Goal: Transaction & Acquisition: Purchase product/service

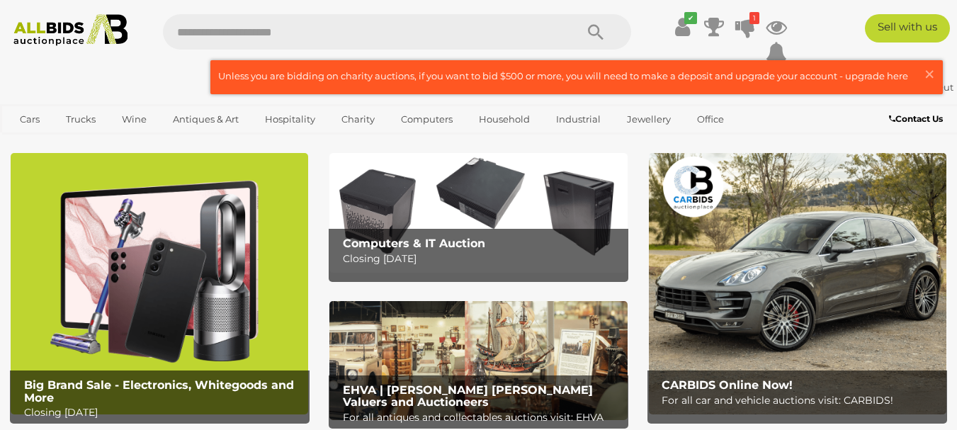
click at [447, 240] on b "Computers & IT Auction" at bounding box center [414, 242] width 142 height 13
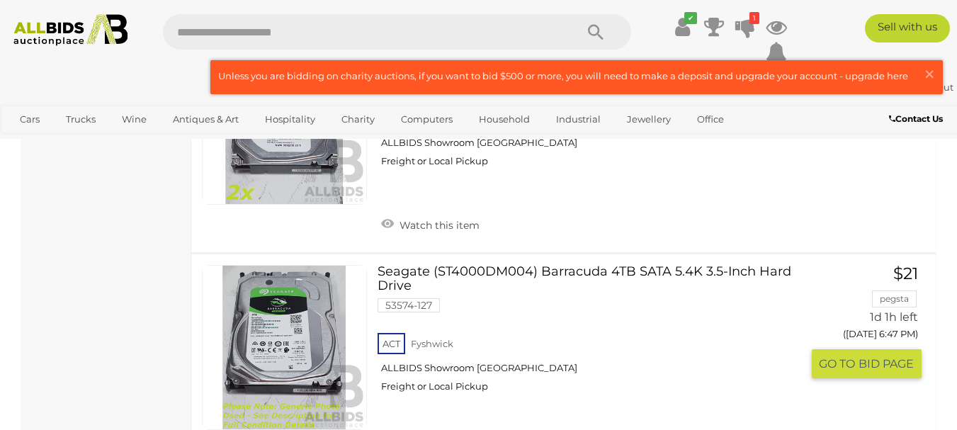
scroll to position [2124, 0]
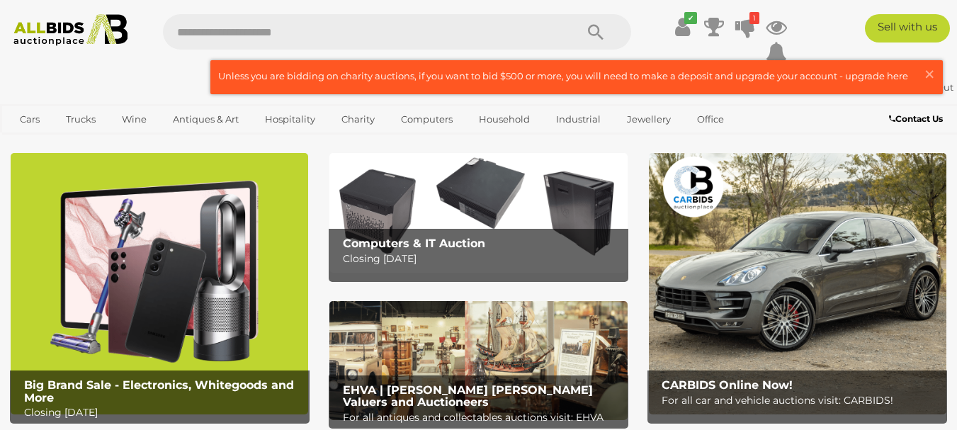
click at [215, 253] on img at bounding box center [159, 283] width 297 height 261
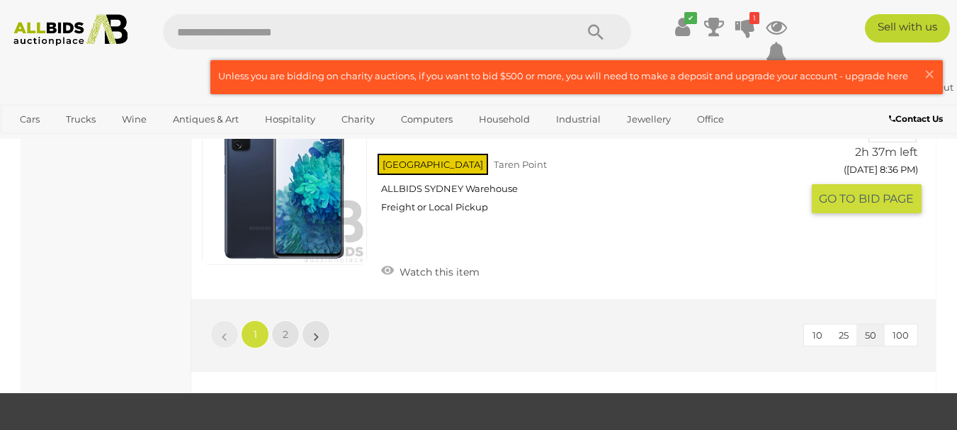
scroll to position [11116, 0]
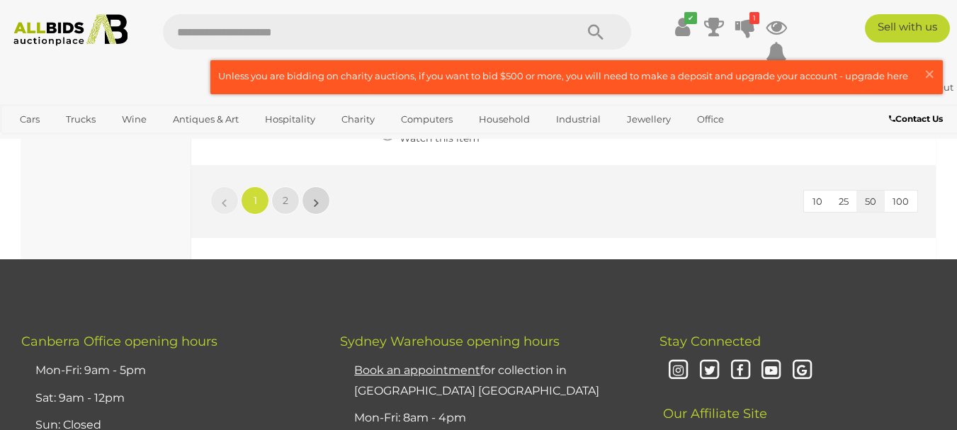
click at [312, 186] on link "»" at bounding box center [316, 200] width 28 height 28
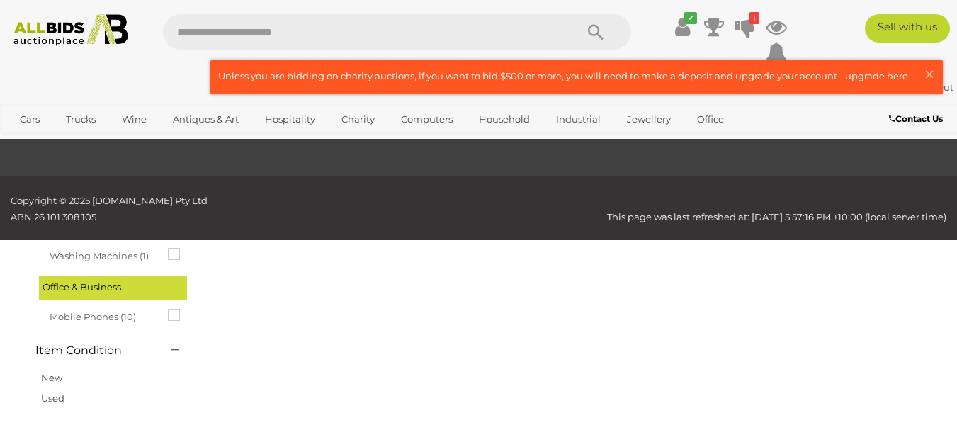
scroll to position [72, 0]
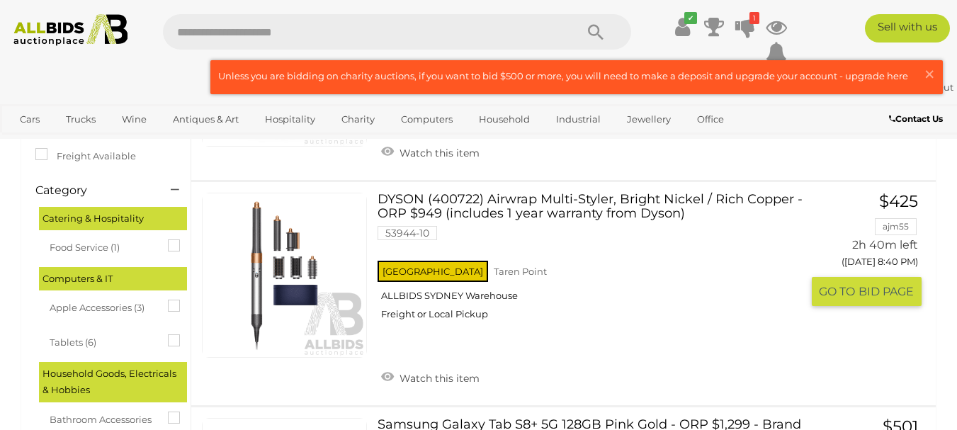
scroll to position [285, 0]
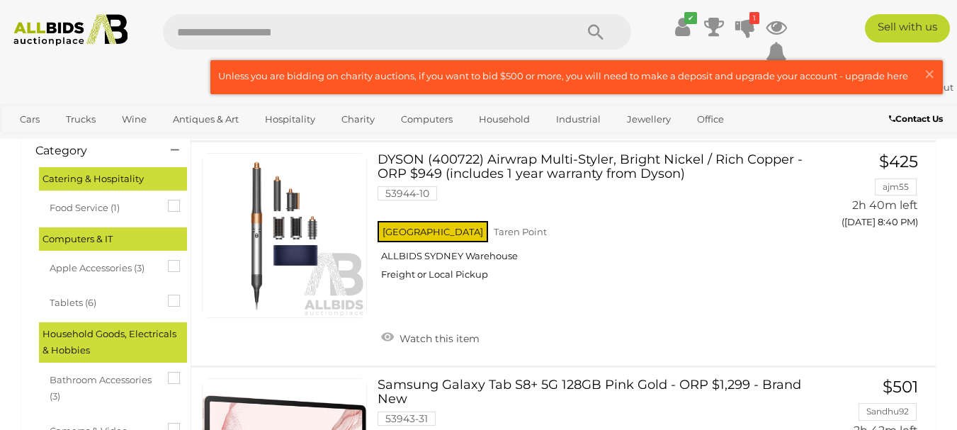
click at [35, 23] on img at bounding box center [70, 30] width 127 height 32
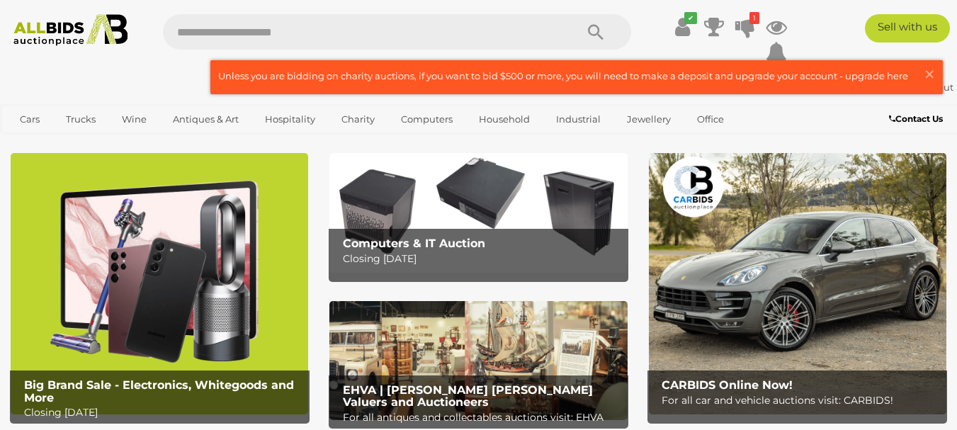
click at [486, 198] on img at bounding box center [477, 212] width 297 height 119
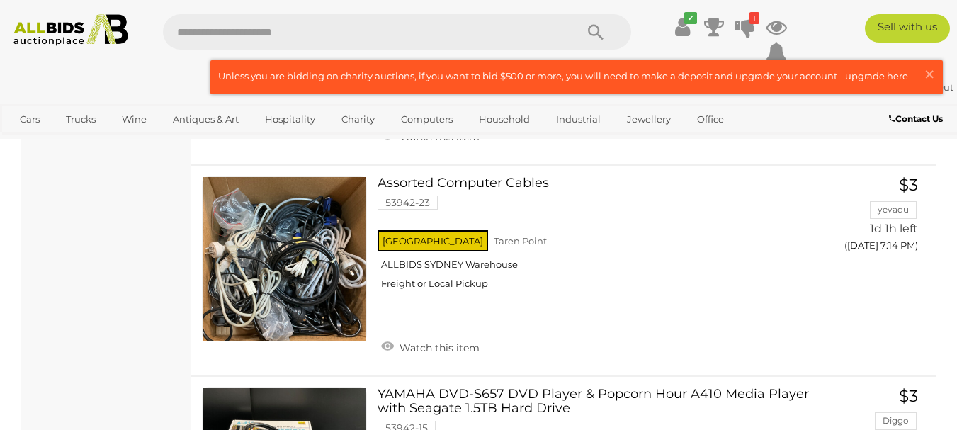
scroll to position [10125, 0]
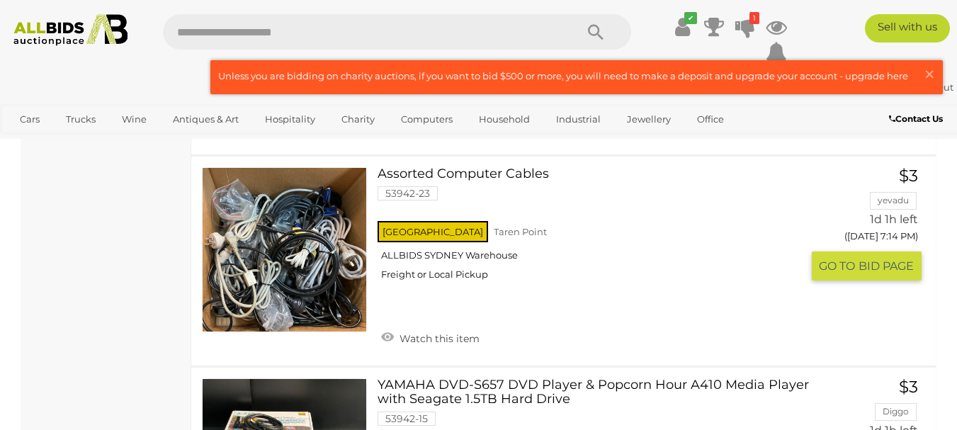
click at [289, 229] on link at bounding box center [284, 249] width 165 height 165
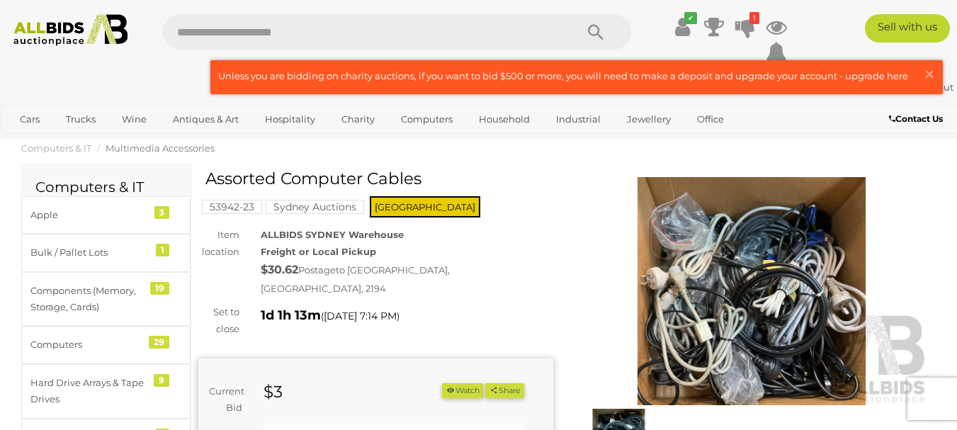
click at [737, 259] on img at bounding box center [751, 291] width 355 height 229
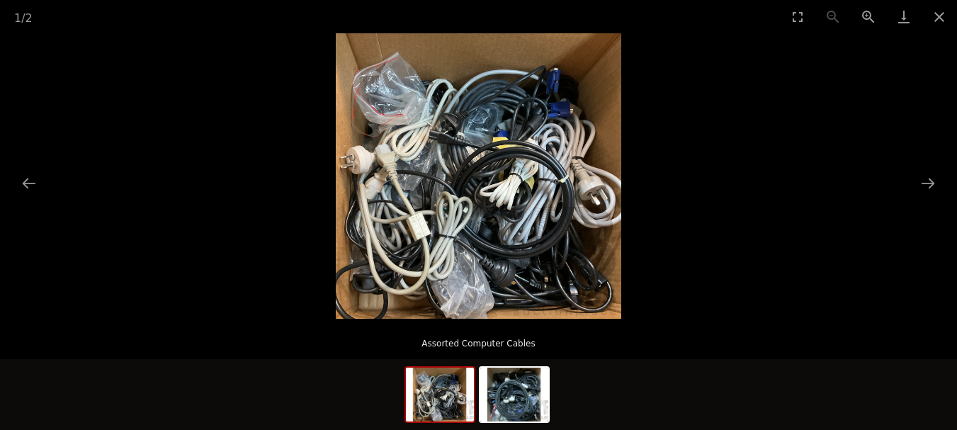
click at [552, 191] on img at bounding box center [478, 175] width 285 height 285
click at [865, 13] on button "Zoom in" at bounding box center [867, 16] width 35 height 33
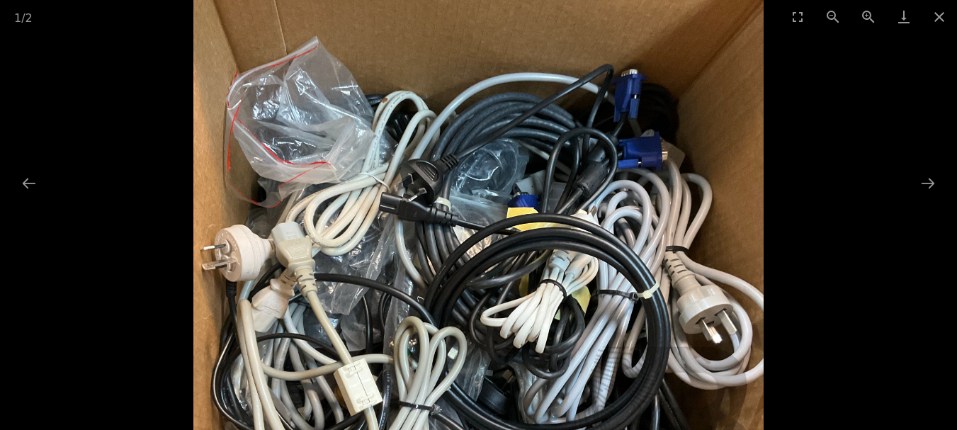
drag, startPoint x: 641, startPoint y: 159, endPoint x: 677, endPoint y: 287, distance: 133.6
click at [677, 287] on img at bounding box center [478, 285] width 571 height 571
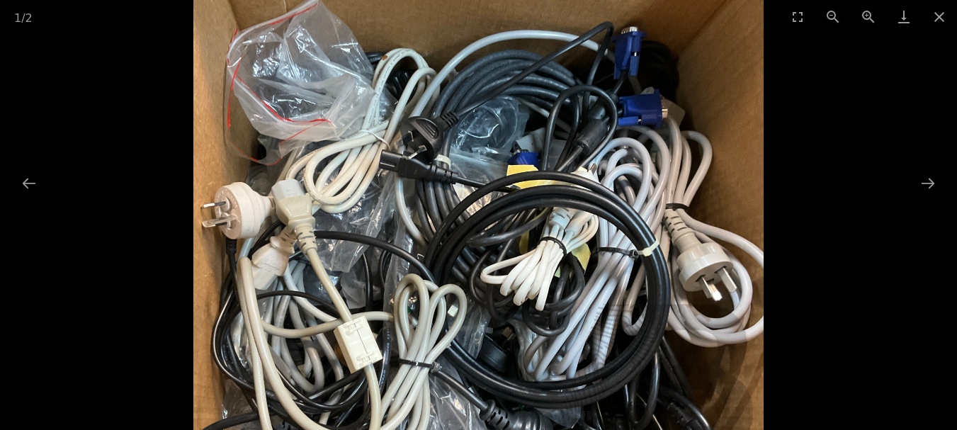
drag, startPoint x: 517, startPoint y: 94, endPoint x: 511, endPoint y: 81, distance: 14.6
click at [531, 52] on img at bounding box center [478, 243] width 571 height 571
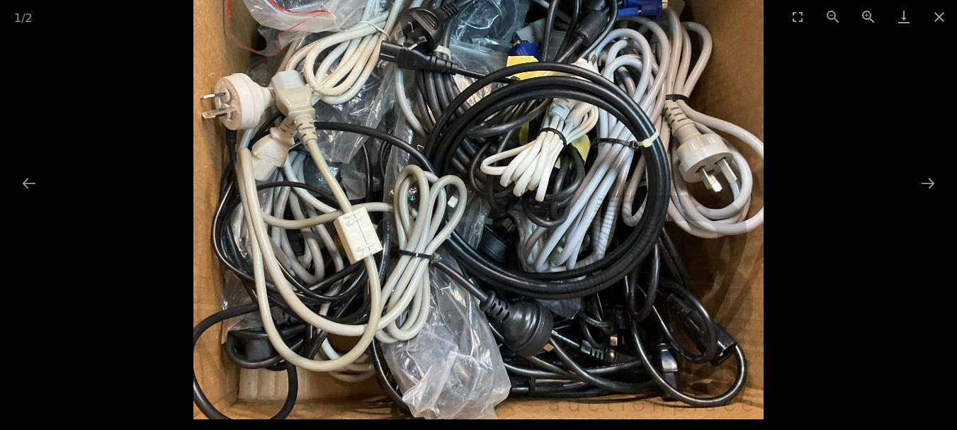
drag, startPoint x: 487, startPoint y: 207, endPoint x: 464, endPoint y: 133, distance: 77.0
click at [464, 133] on img at bounding box center [478, 133] width 571 height 571
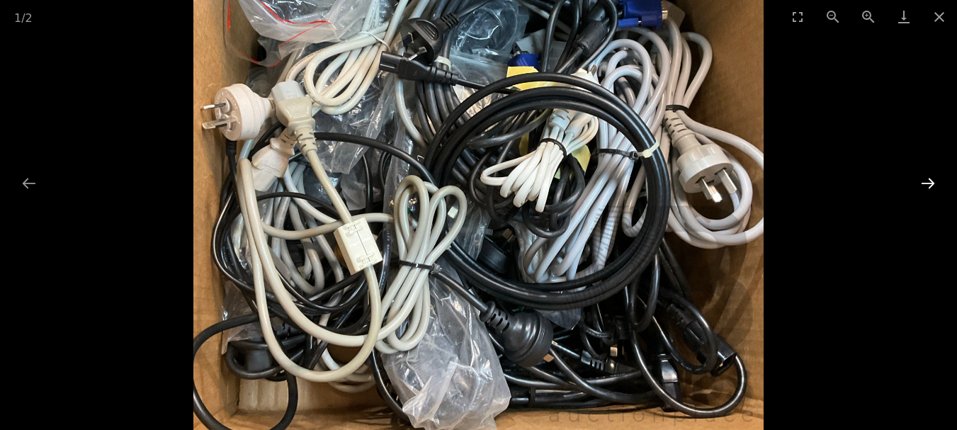
click at [930, 183] on button "Next slide" at bounding box center [928, 183] width 30 height 28
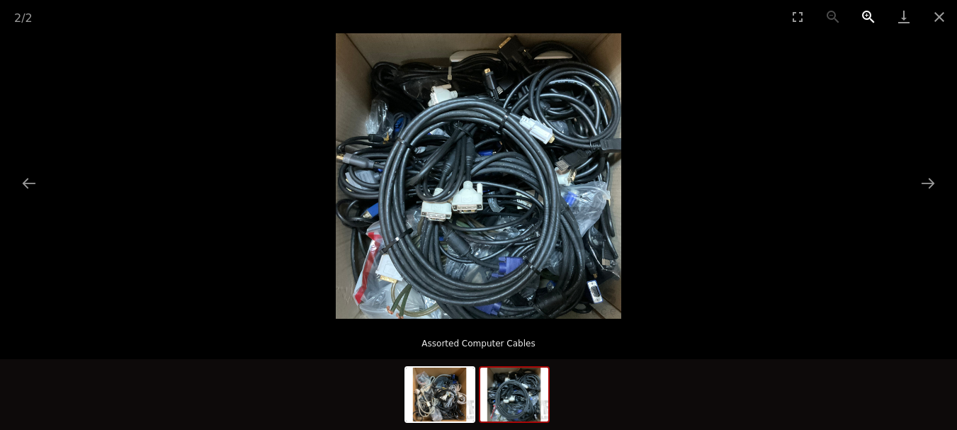
click at [869, 15] on button "Zoom in" at bounding box center [867, 16] width 35 height 33
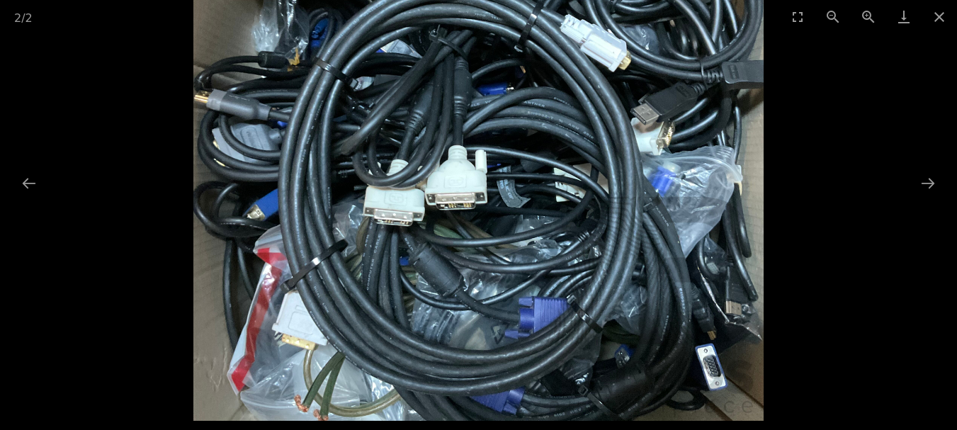
drag, startPoint x: 527, startPoint y: 200, endPoint x: 557, endPoint y: 135, distance: 72.2
click at [557, 135] on img at bounding box center [478, 135] width 571 height 571
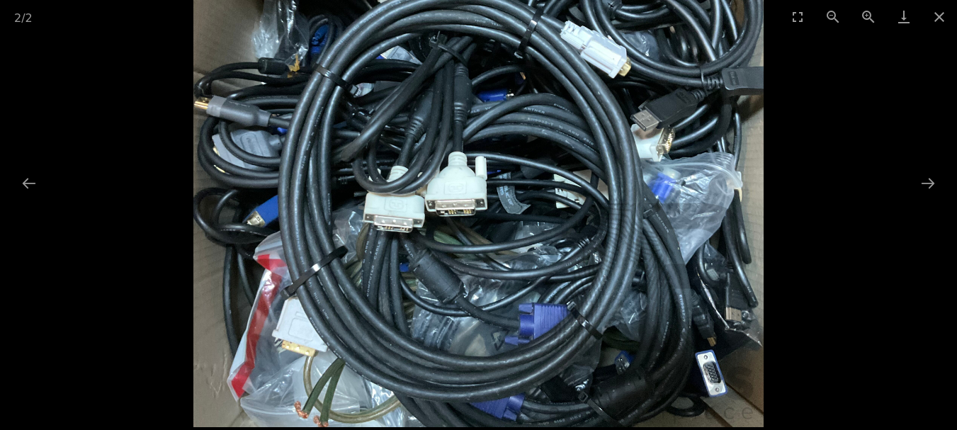
drag, startPoint x: 684, startPoint y: 328, endPoint x: 721, endPoint y: 312, distance: 40.6
click at [721, 312] on img at bounding box center [478, 141] width 571 height 571
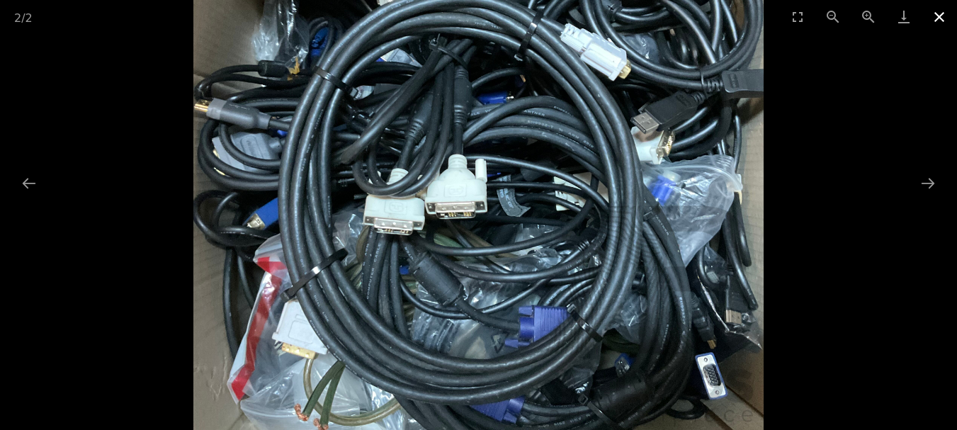
click at [940, 18] on button "Close gallery" at bounding box center [938, 16] width 35 height 33
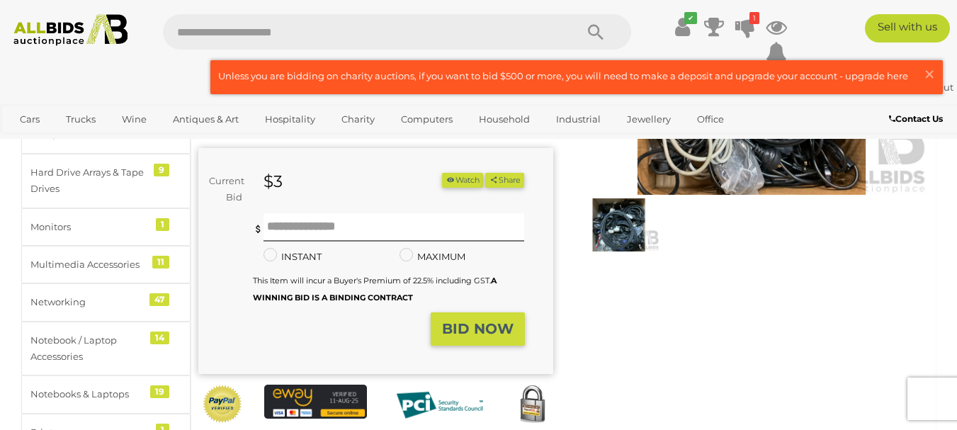
scroll to position [212, 0]
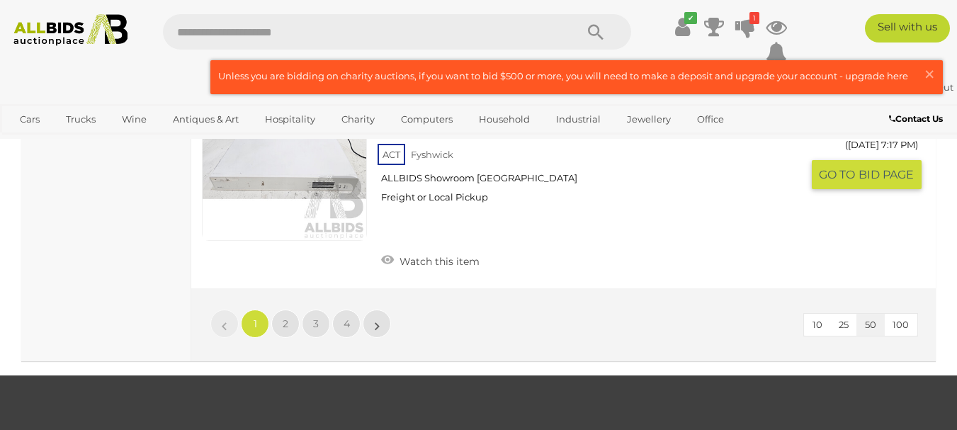
scroll to position [11127, 0]
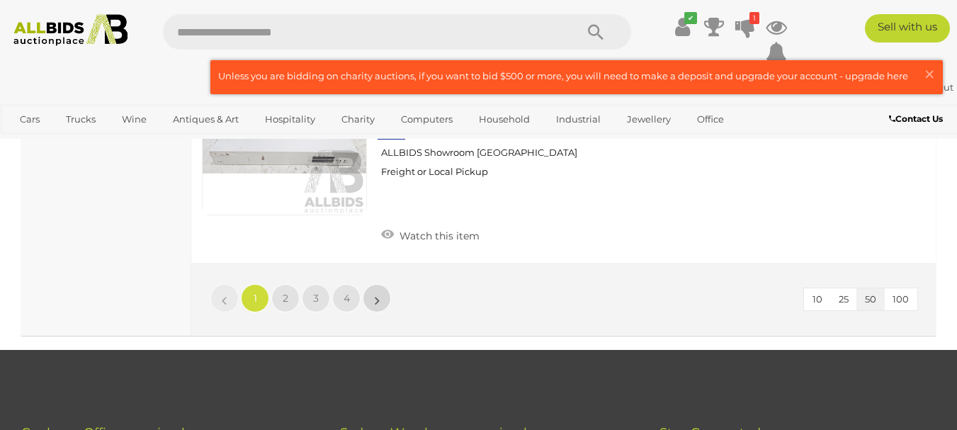
click at [379, 298] on li "»" at bounding box center [377, 298] width 28 height 28
click at [381, 302] on link "»" at bounding box center [377, 298] width 28 height 28
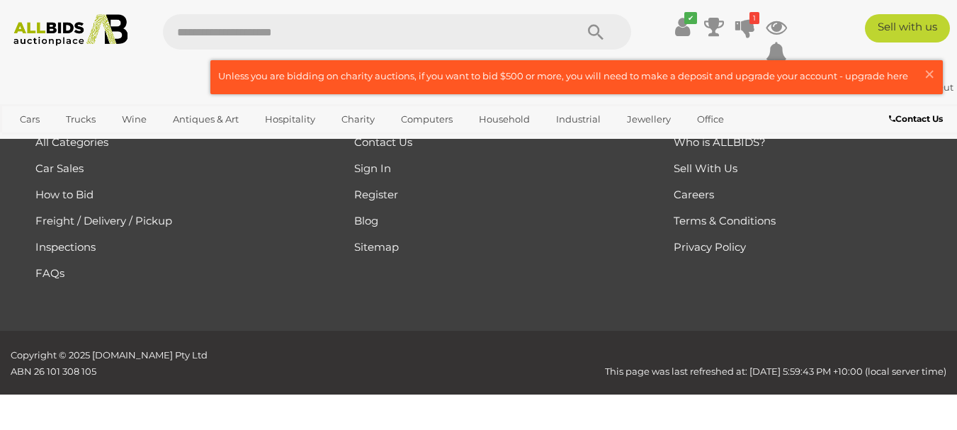
scroll to position [238, 0]
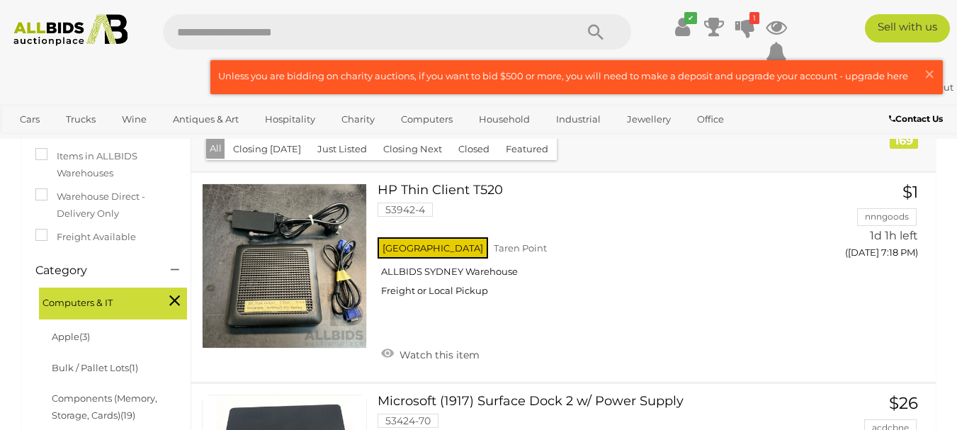
scroll to position [238, 0]
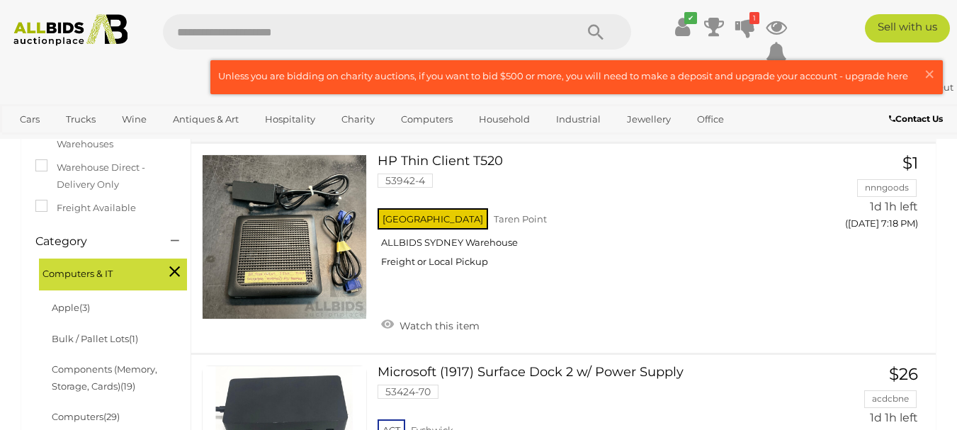
click at [598, 76] on link at bounding box center [576, 77] width 731 height 33
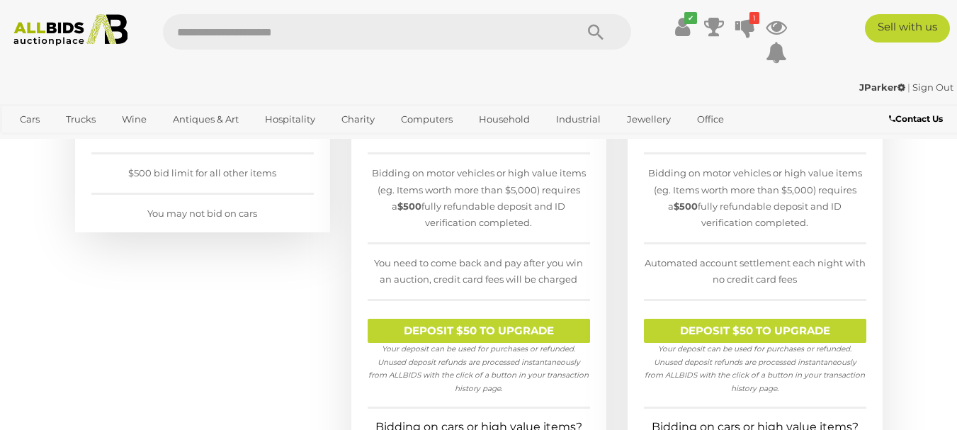
scroll to position [425, 0]
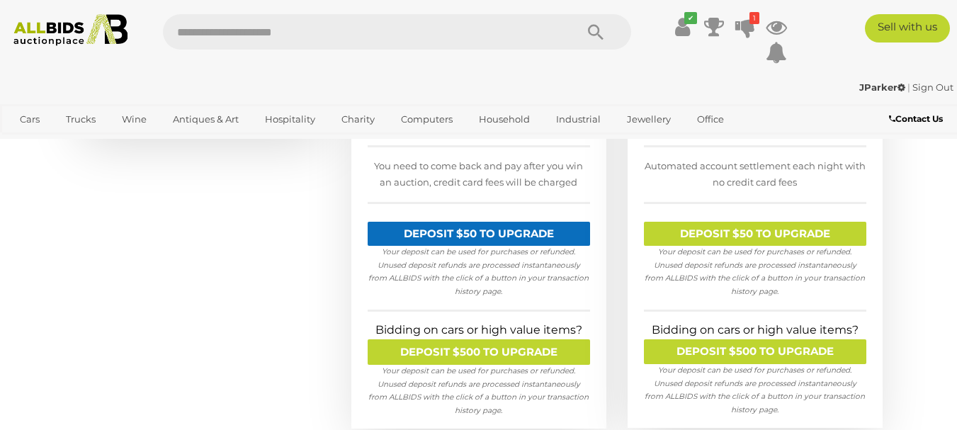
click at [532, 242] on link "DEPOSIT $50 TO UPGRADE" at bounding box center [478, 234] width 222 height 25
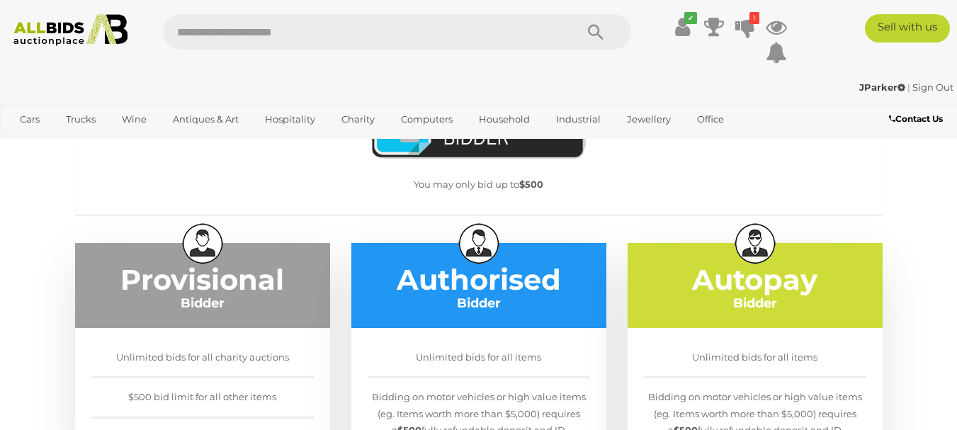
scroll to position [71, 0]
